Goal: Task Accomplishment & Management: Manage account settings

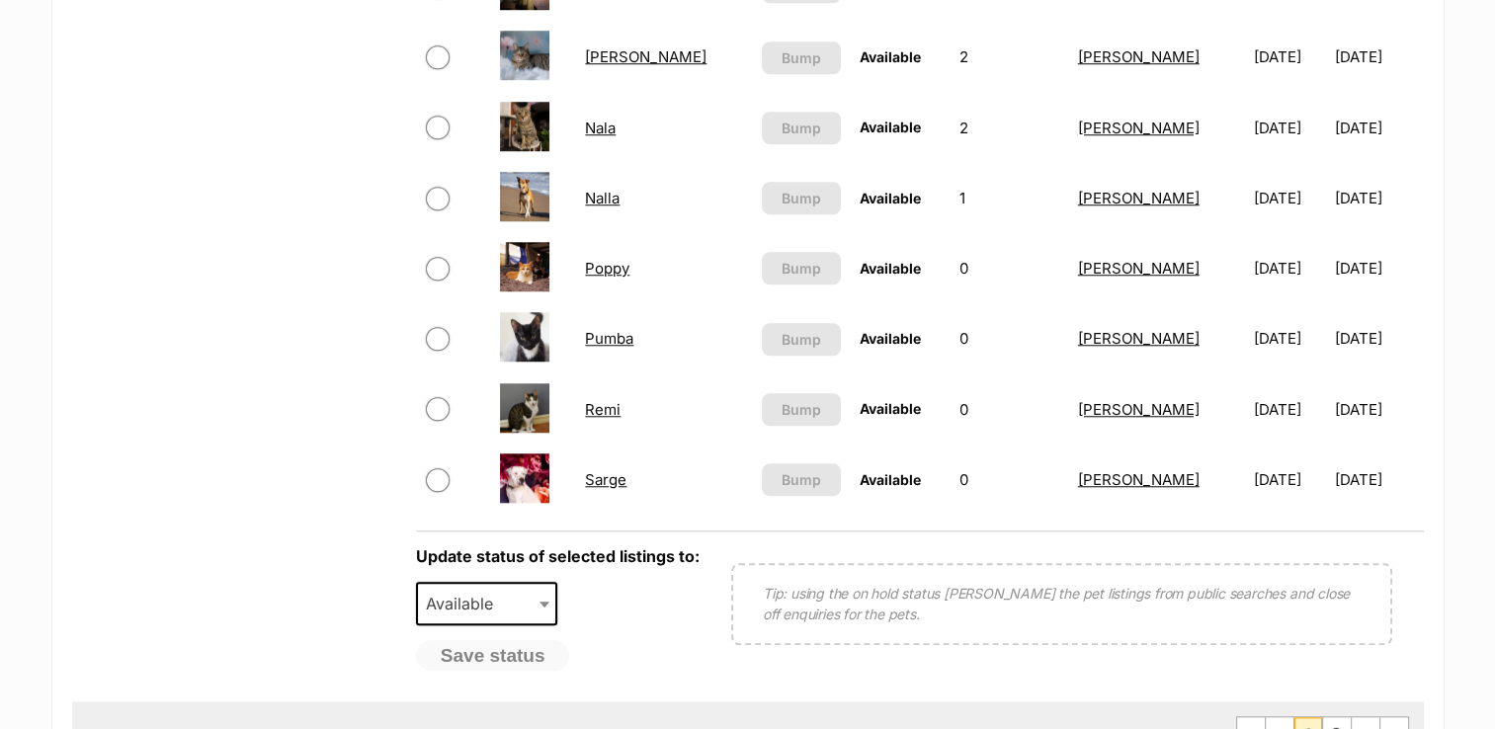
scroll to position [1660, 0]
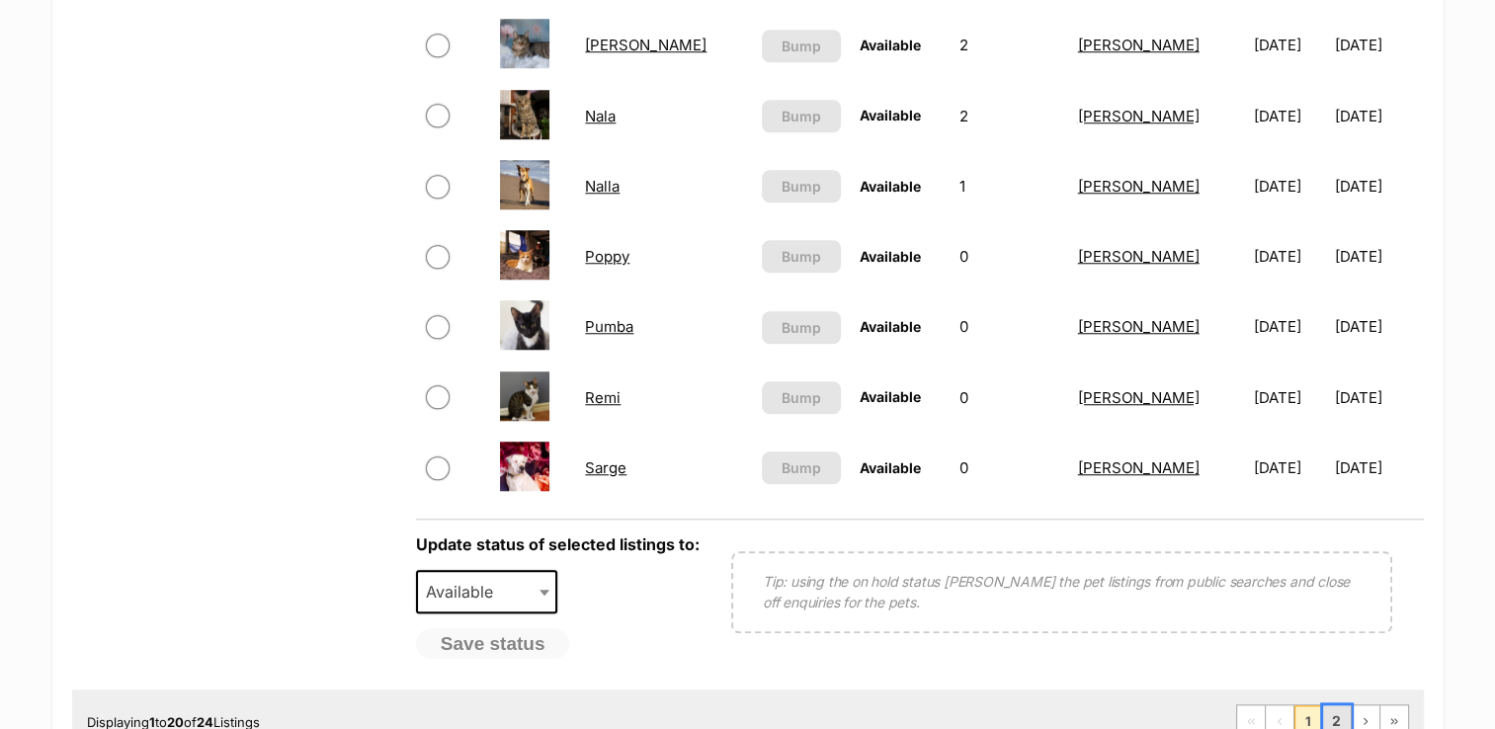
click at [1339, 713] on link "2" at bounding box center [1337, 722] width 28 height 32
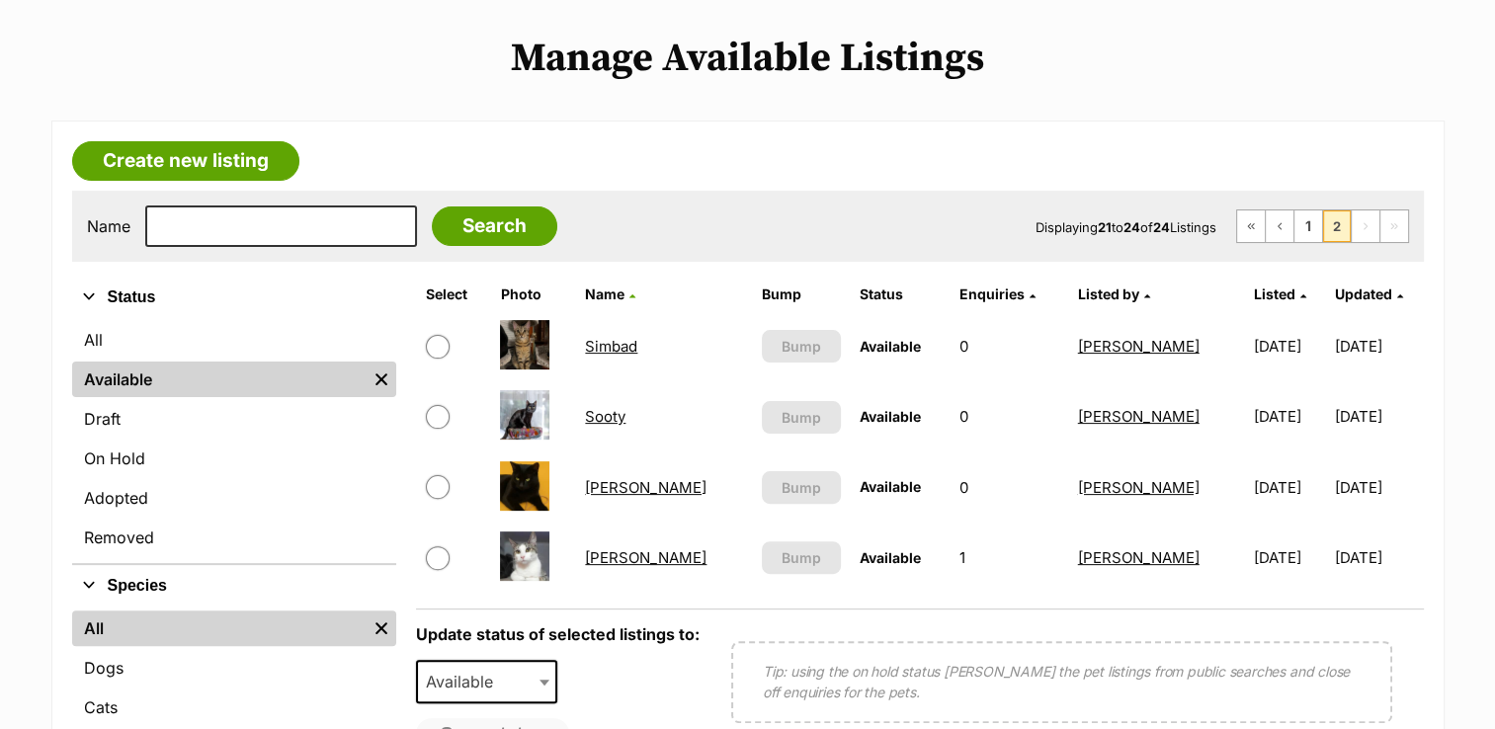
scroll to position [474, 0]
